Goal: Task Accomplishment & Management: Complete application form

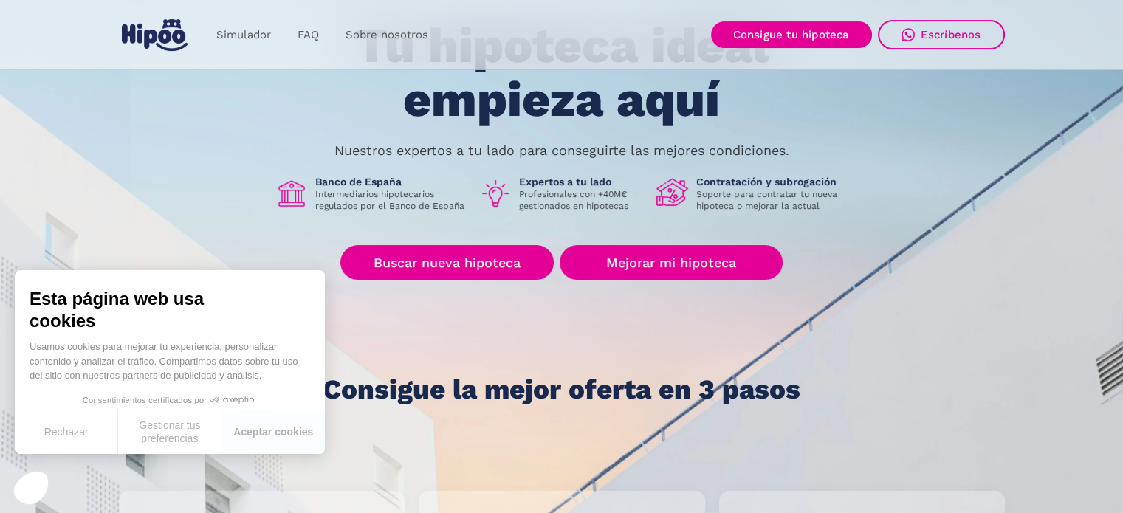
scroll to position [148, 0]
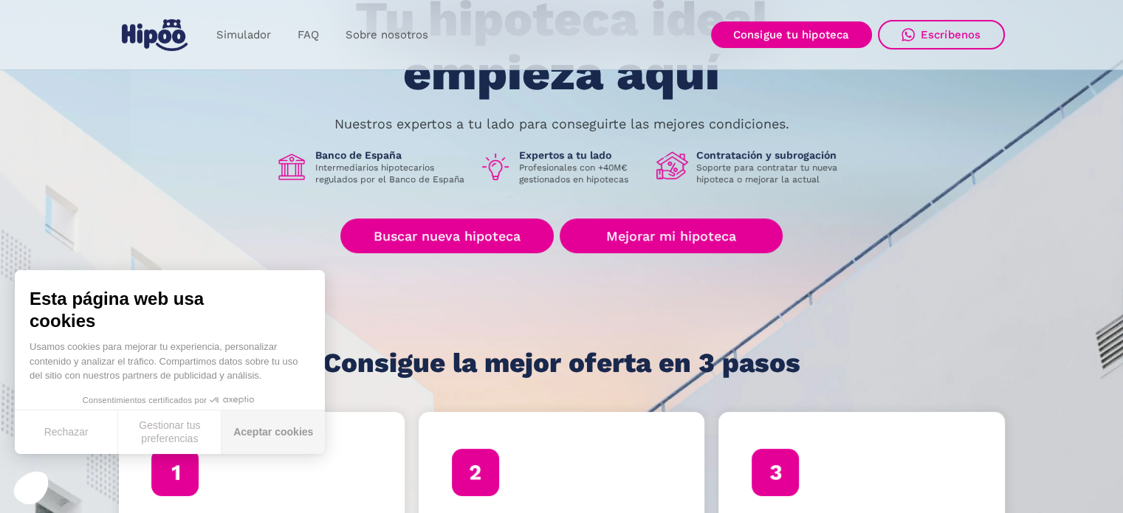
click at [293, 438] on button "Aceptar cookies" at bounding box center [272, 432] width 103 height 44
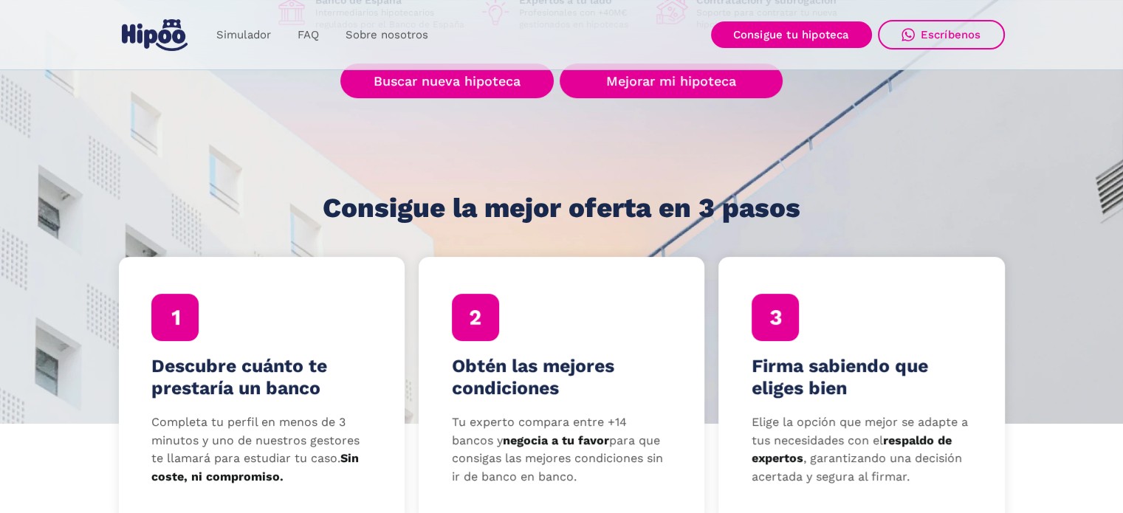
scroll to position [221, 0]
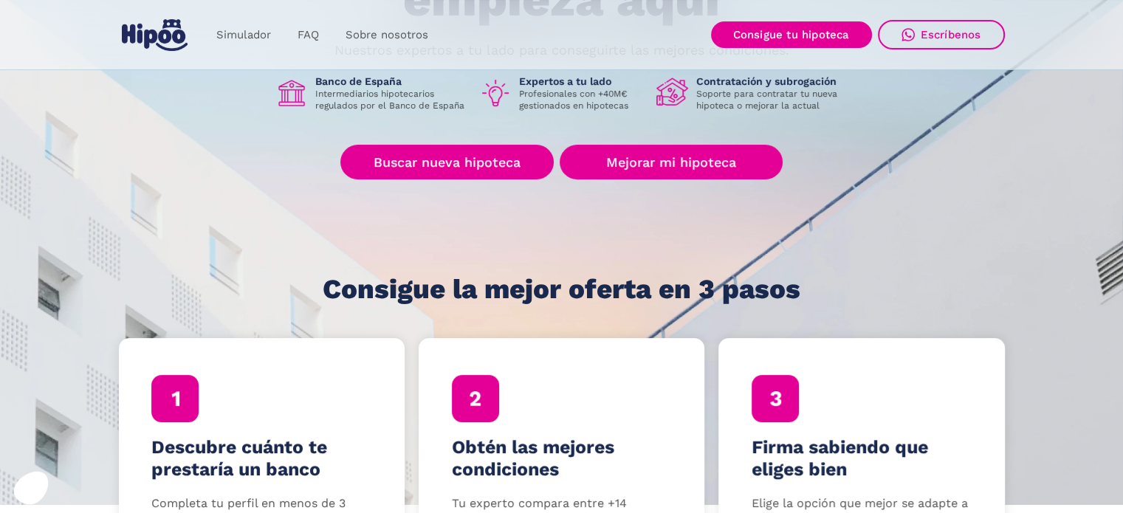
click at [796, 17] on div "Simulador FAQ Sobre nosotros Buscar nueva hipoteca Mejorar mi hipoteca Login Ac…" at bounding box center [562, 35] width 886 height 44
click at [797, 21] on link "Consigue tu hipoteca" at bounding box center [791, 34] width 161 height 27
click at [792, 30] on link "Consigue tu hipoteca" at bounding box center [791, 34] width 161 height 27
